Goal: Navigation & Orientation: Find specific page/section

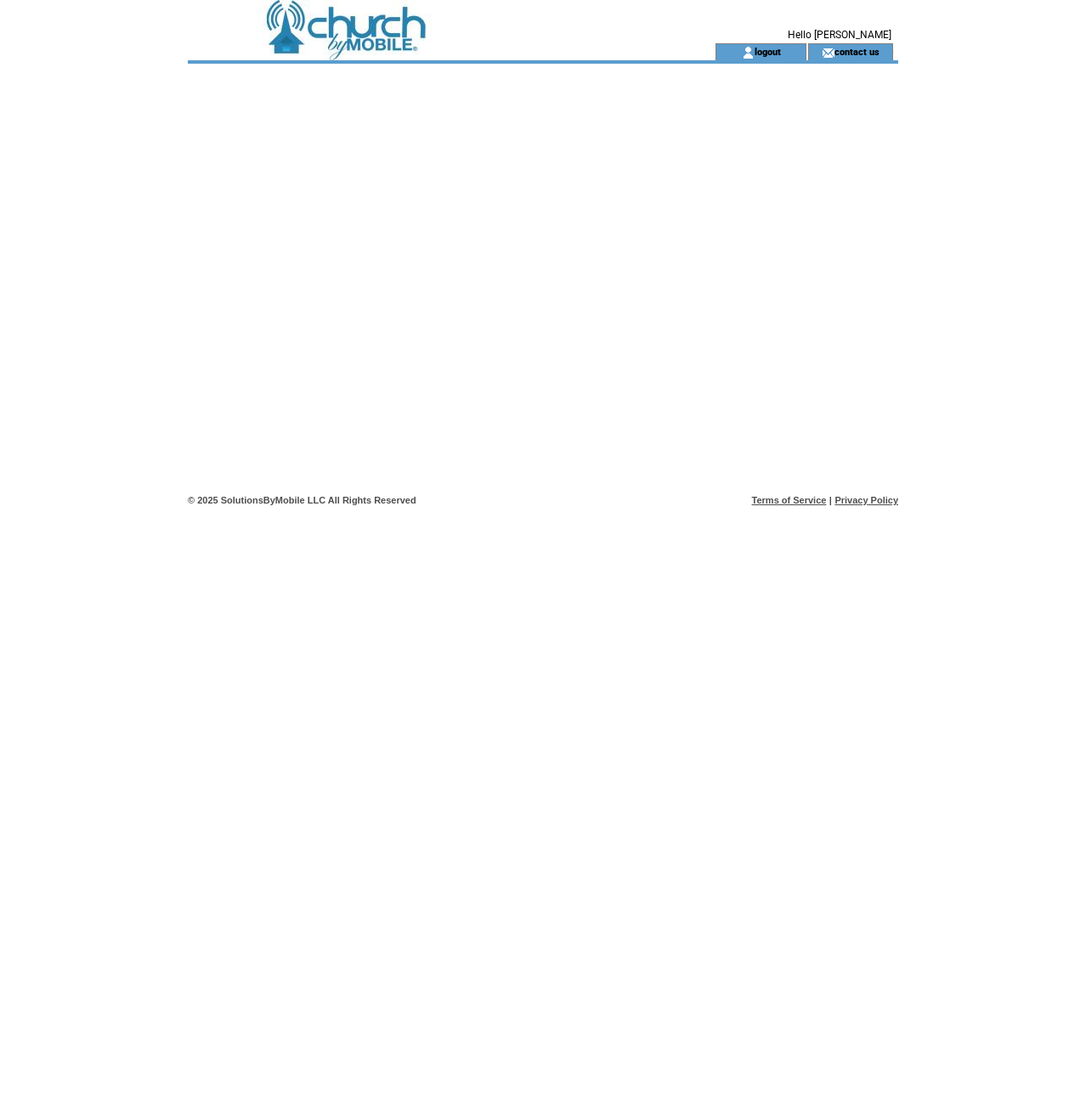
click at [347, 33] on td at bounding box center [421, 21] width 466 height 43
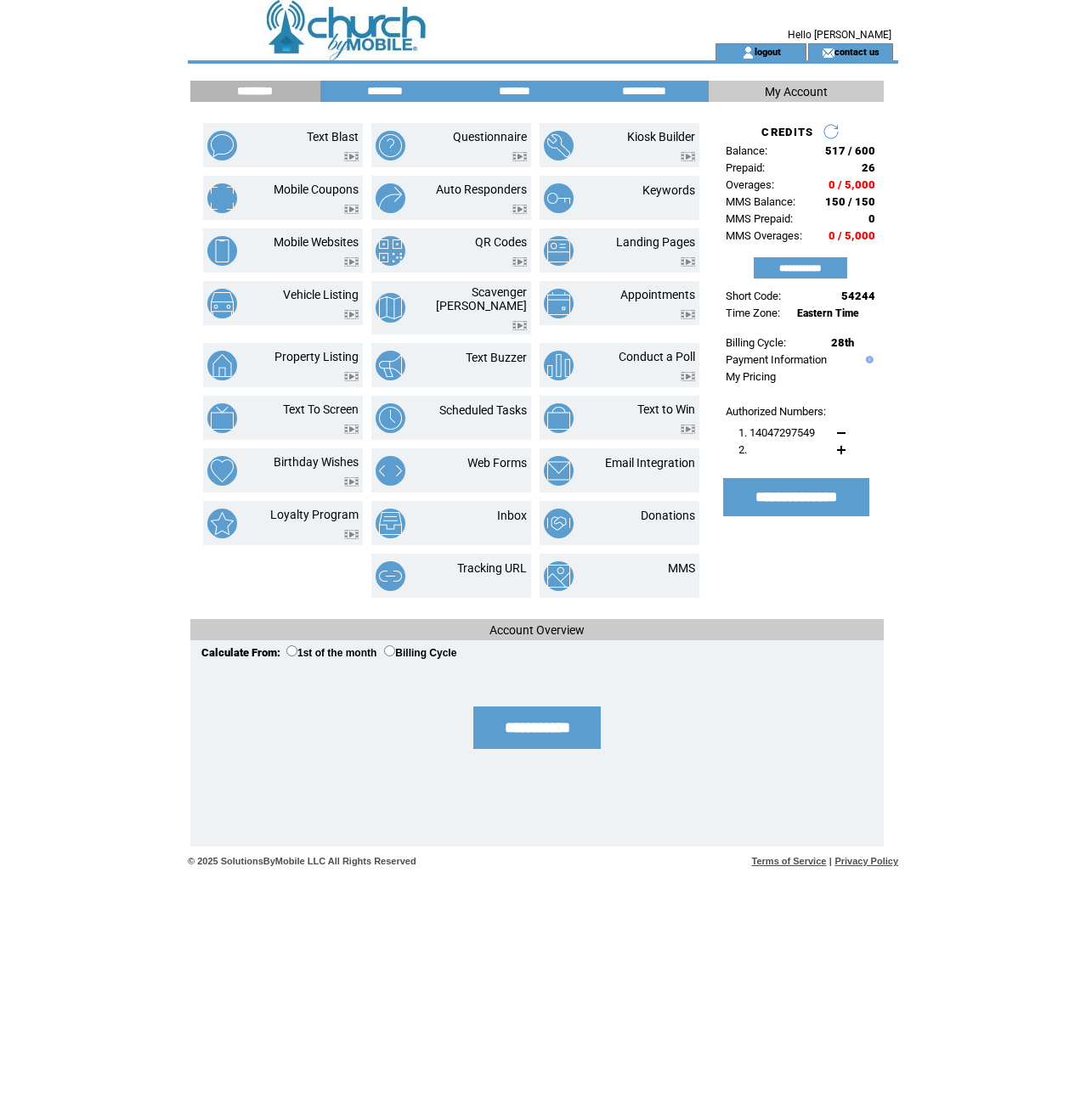
drag, startPoint x: 1014, startPoint y: 227, endPoint x: 1007, endPoint y: 200, distance: 28.0
click at [1014, 227] on html "**********" at bounding box center [543, 551] width 1086 height 1103
click at [330, 240] on link "Mobile Websites" at bounding box center [316, 242] width 85 height 14
